Goal: Contribute content

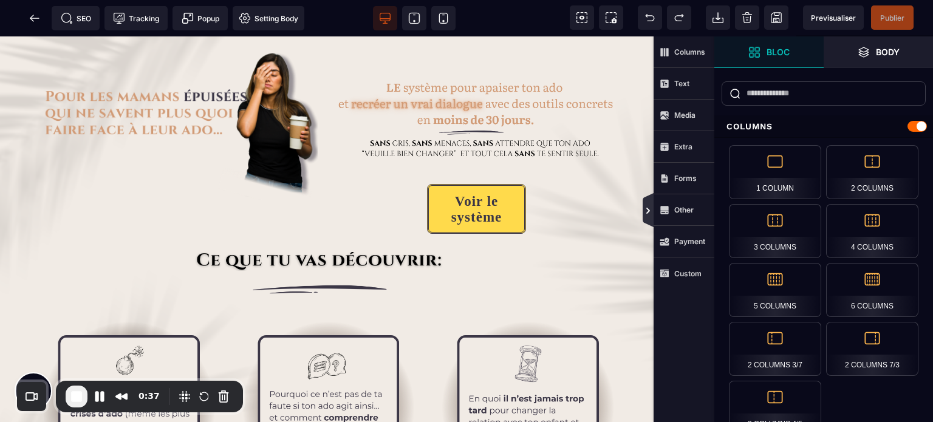
click at [648, 208] on icon at bounding box center [648, 211] width 4 height 6
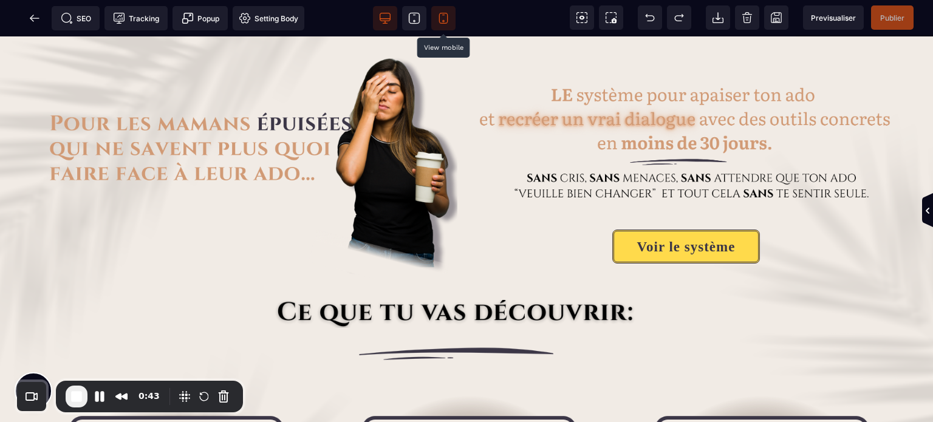
click at [438, 16] on icon at bounding box center [443, 18] width 12 height 12
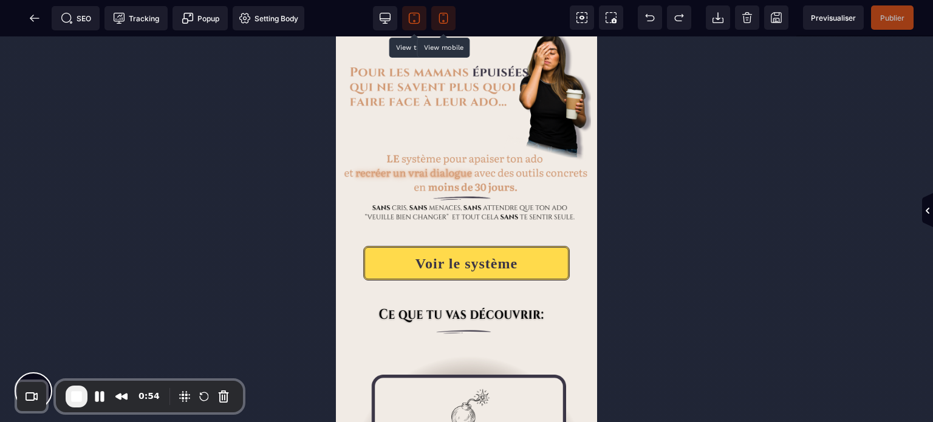
click at [410, 21] on icon at bounding box center [414, 18] width 12 height 12
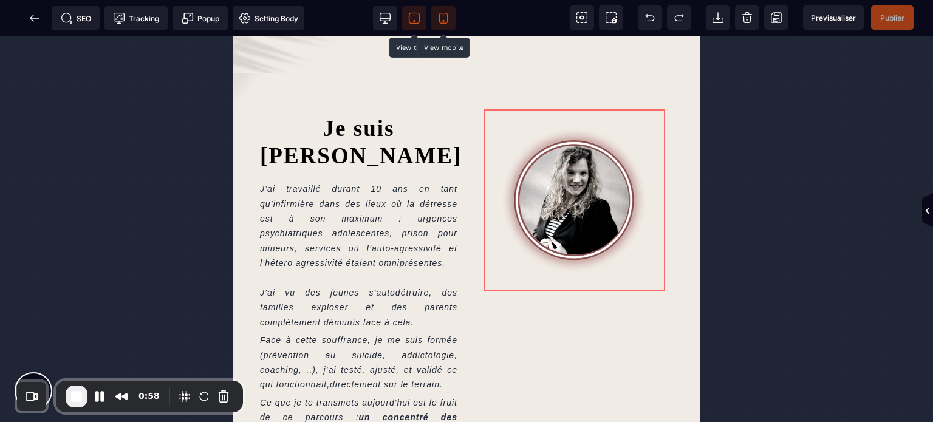
scroll to position [349, 0]
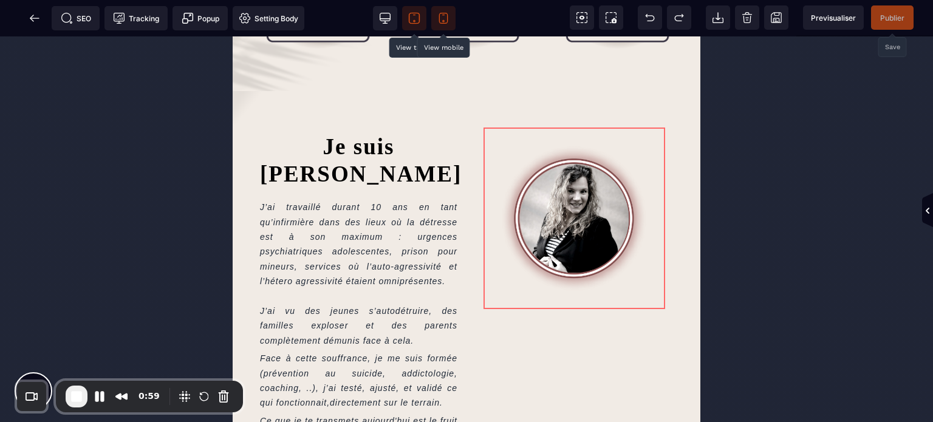
click at [888, 19] on span "Publier" at bounding box center [892, 17] width 24 height 9
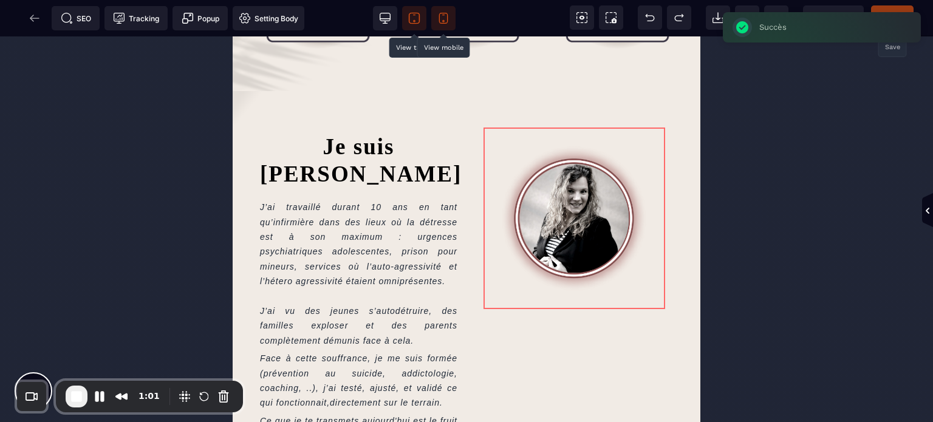
click at [34, 19] on div "SEO Tracking Popup Setting Body" at bounding box center [156, 18] width 306 height 24
click at [85, 19] on span "SEO" at bounding box center [76, 18] width 30 height 12
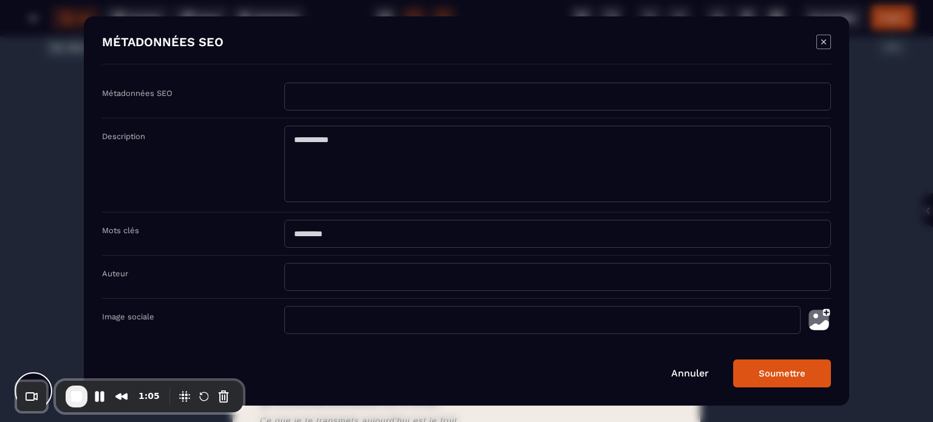
click at [364, 102] on input "Modal window" at bounding box center [557, 97] width 547 height 28
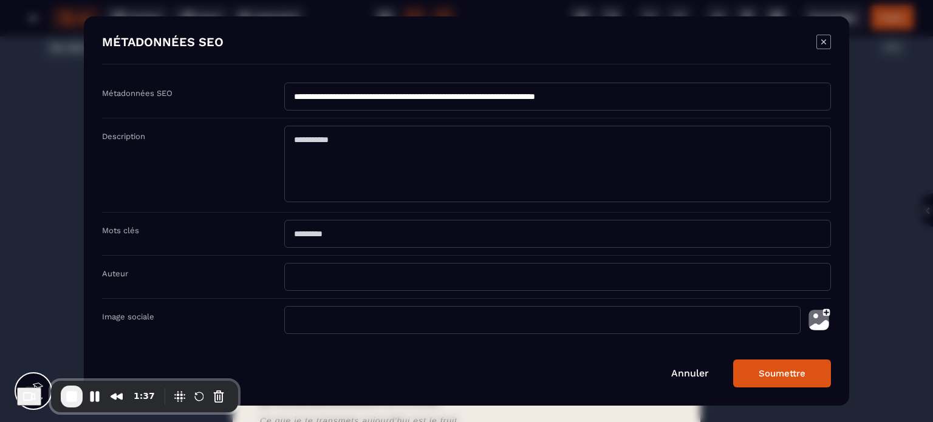
type input "**********"
click at [402, 140] on textarea "Modal window" at bounding box center [557, 164] width 547 height 77
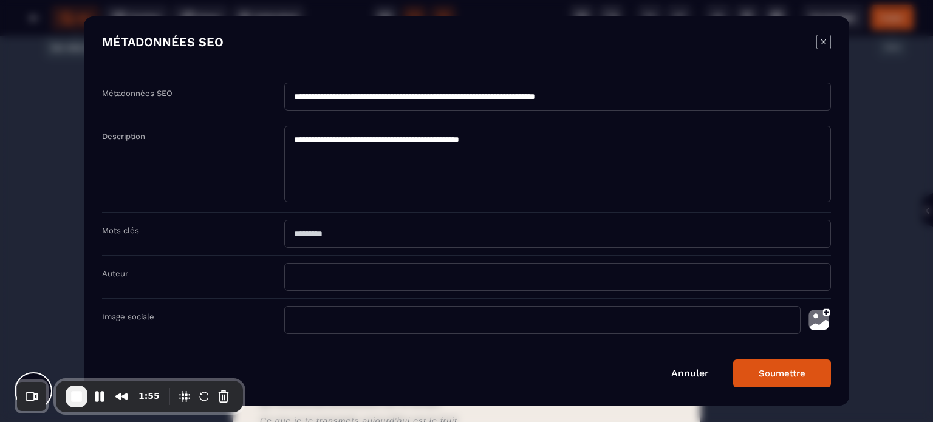
type textarea "**********"
click at [818, 320] on img "Modal window" at bounding box center [819, 320] width 24 height 28
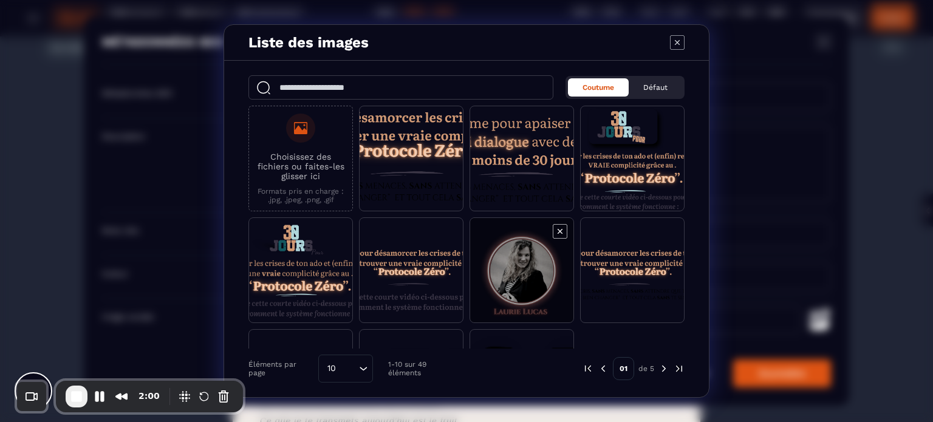
click at [514, 288] on span "Modal window" at bounding box center [521, 271] width 103 height 106
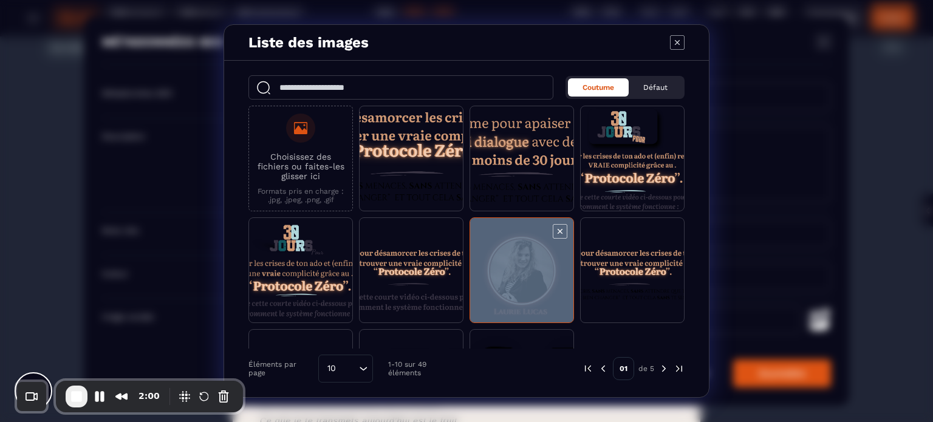
click at [514, 288] on span "Modal window" at bounding box center [521, 271] width 103 height 106
type input "**********"
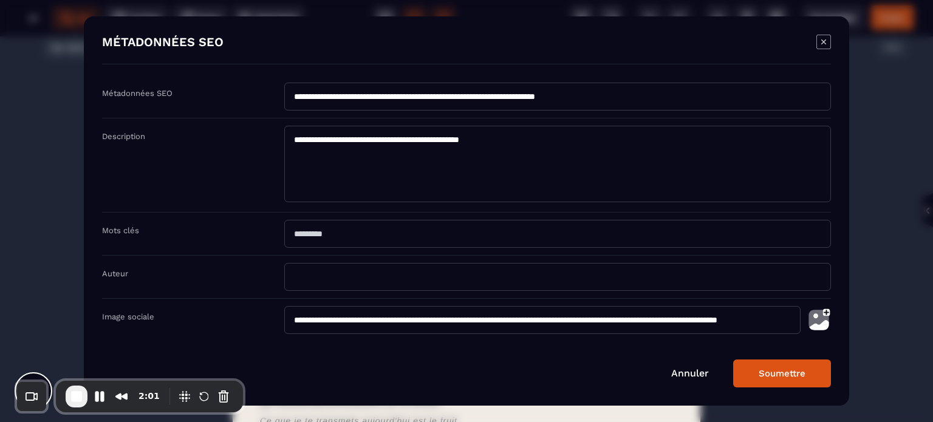
click at [346, 280] on input "Modal window" at bounding box center [557, 277] width 547 height 28
type input "**********"
click at [777, 372] on button "Soumettre" at bounding box center [782, 374] width 98 height 28
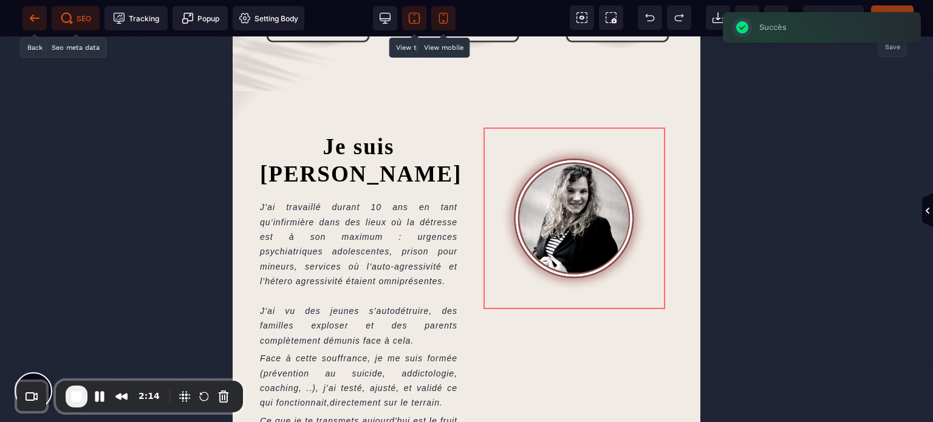
click at [41, 14] on span at bounding box center [34, 18] width 24 height 24
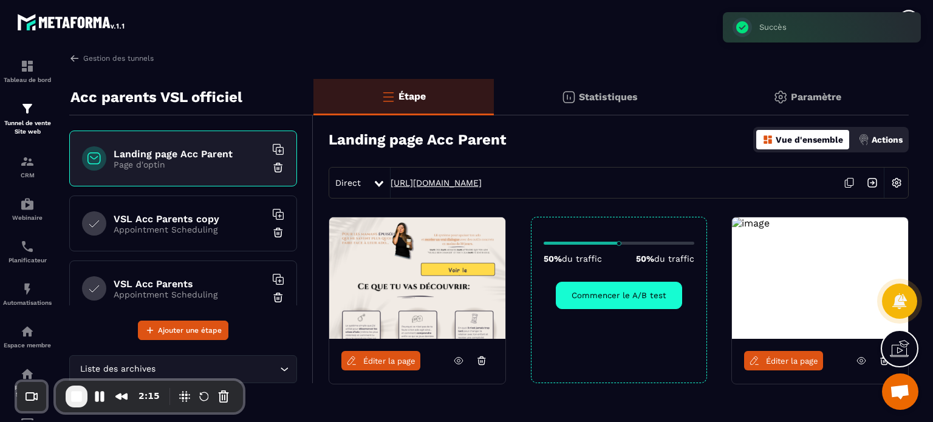
click at [433, 186] on link "[URL][DOMAIN_NAME]" at bounding box center [436, 183] width 91 height 10
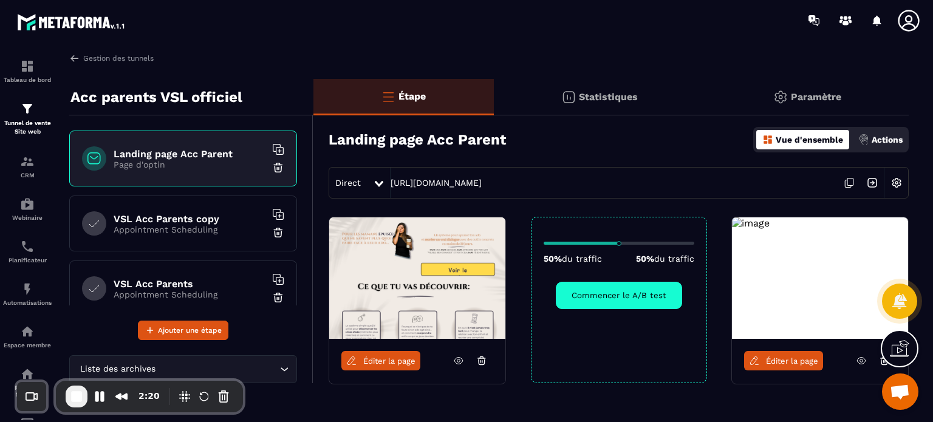
click at [809, 361] on span "Éditer la page" at bounding box center [792, 361] width 52 height 9
